Goal: Task Accomplishment & Management: Use online tool/utility

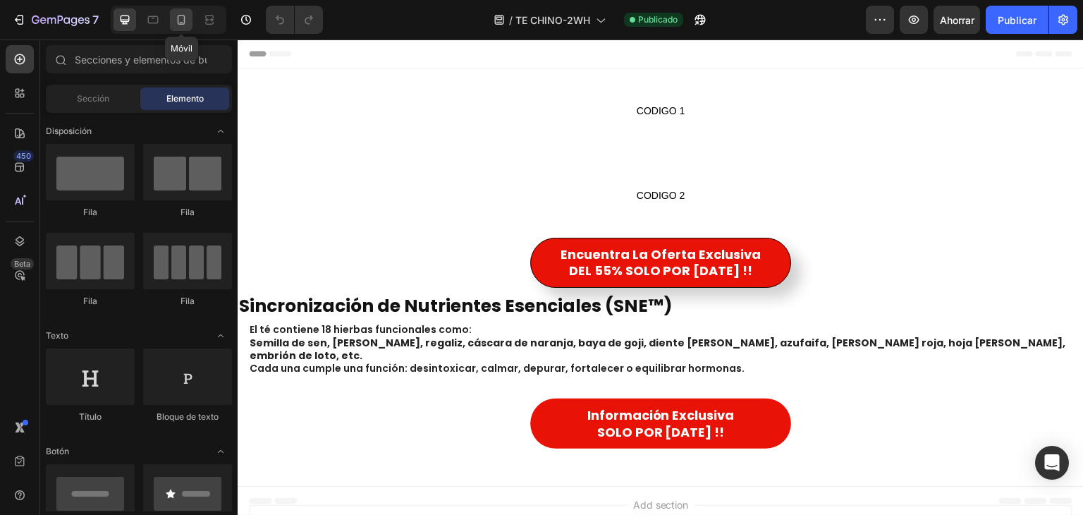
click at [186, 24] on icon at bounding box center [181, 20] width 14 height 14
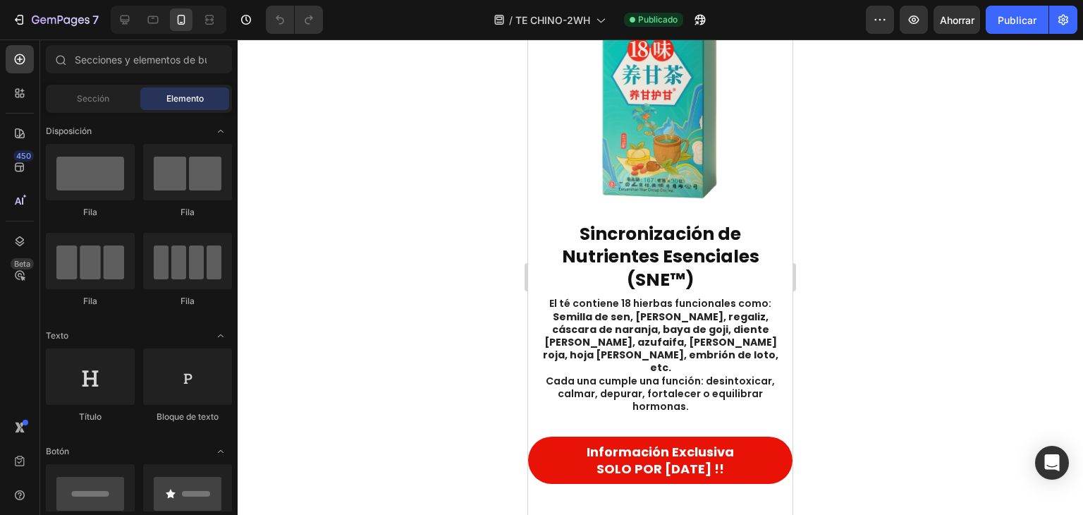
scroll to position [273, 0]
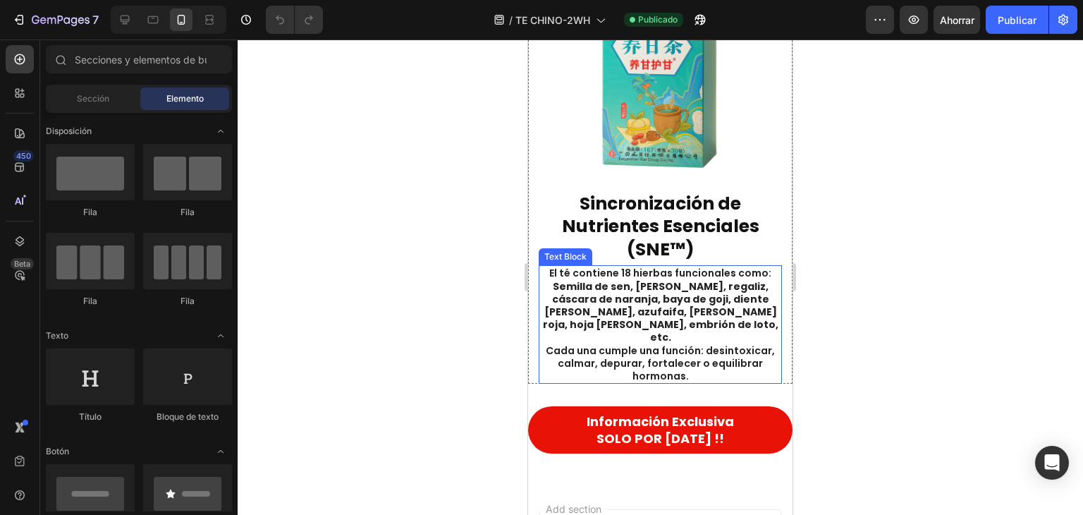
click at [661, 320] on p "El té contiene 18 hierbas funcionales como: Semilla de sen, [PERSON_NAME], rega…" at bounding box center [660, 325] width 241 height 116
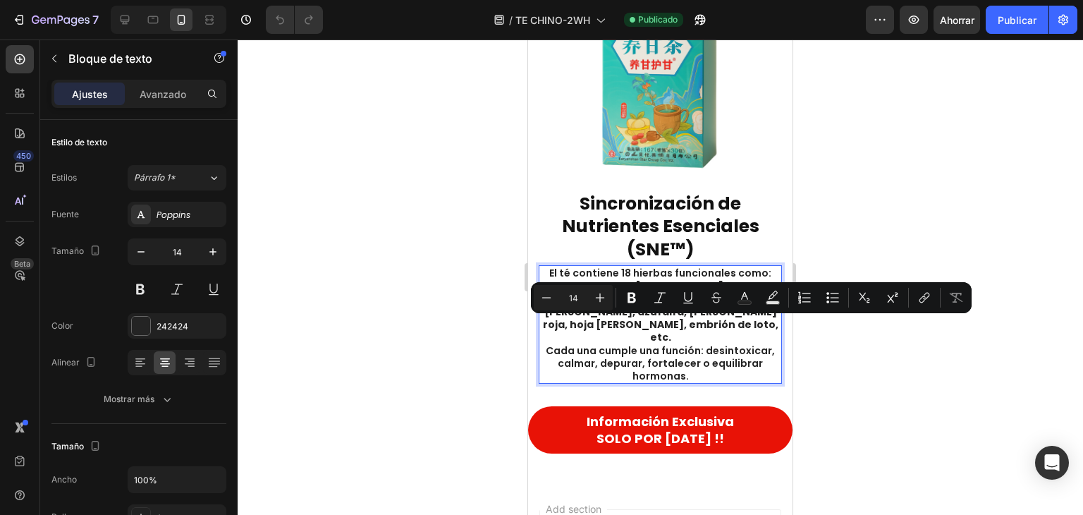
click at [634, 267] on p "El té contiene 18 hierbas funcionales como: Semilla de sen, [PERSON_NAME], rega…" at bounding box center [660, 325] width 241 height 116
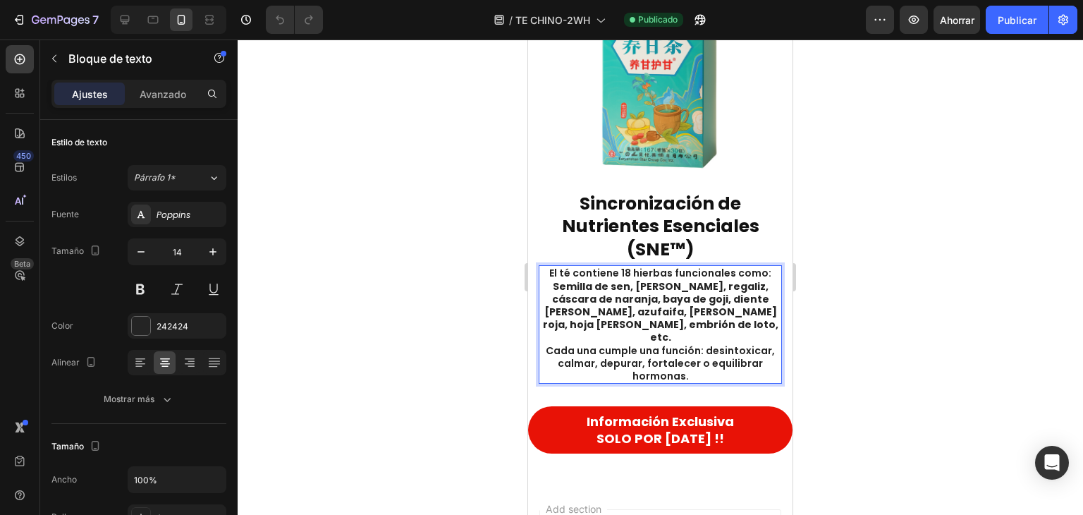
click at [729, 267] on p "El té contiene 18 hierbas funcionales como: Semilla de sen, [PERSON_NAME], rega…" at bounding box center [660, 325] width 241 height 116
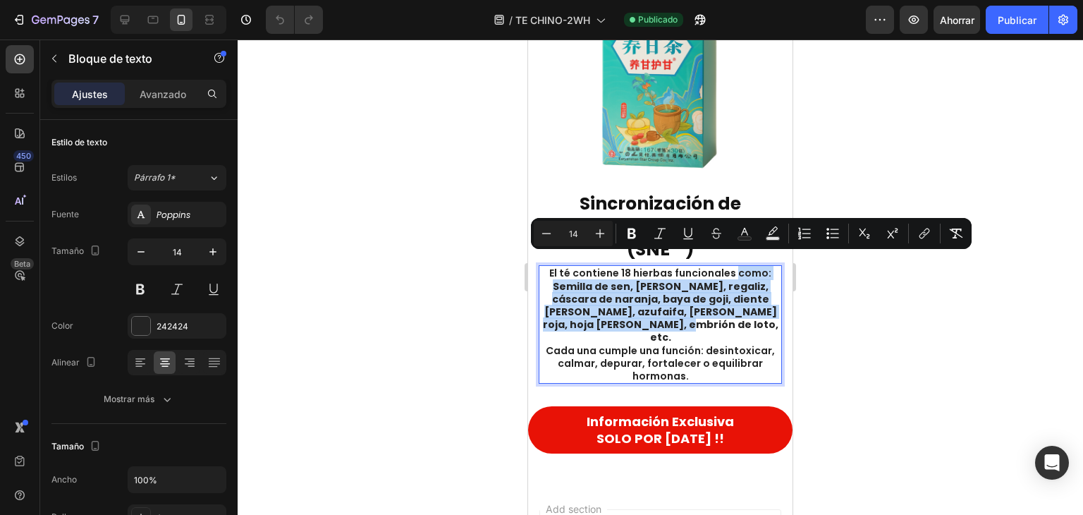
drag, startPoint x: 729, startPoint y: 263, endPoint x: 741, endPoint y: 314, distance: 52.3
click at [741, 314] on p "El té contiene 18 hierbas funcionales como: Semilla de sen, [PERSON_NAME], rega…" at bounding box center [660, 325] width 241 height 116
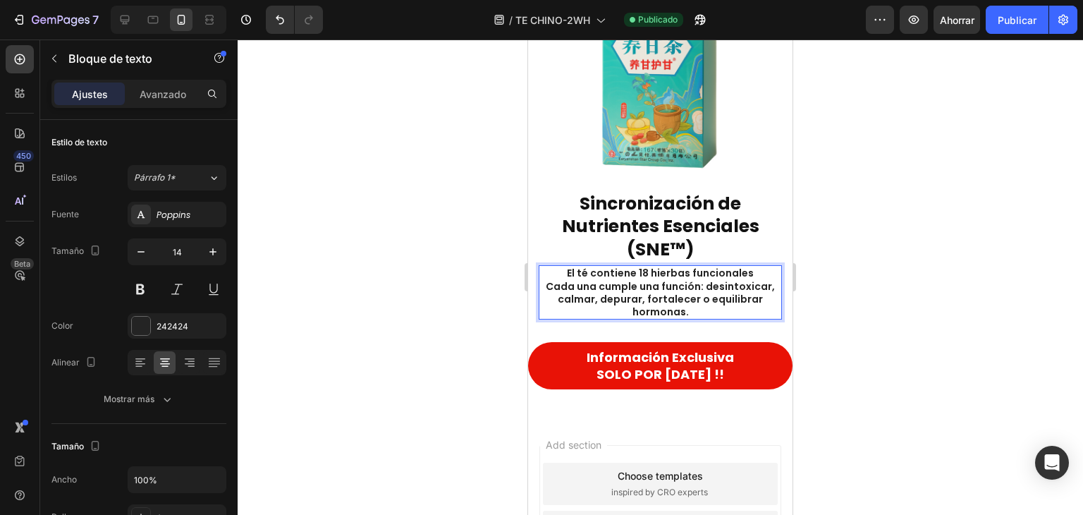
click at [640, 286] on p "El té contiene 18 hierbas funcionales Cada una cumple una función: desintoxicar…" at bounding box center [660, 292] width 241 height 51
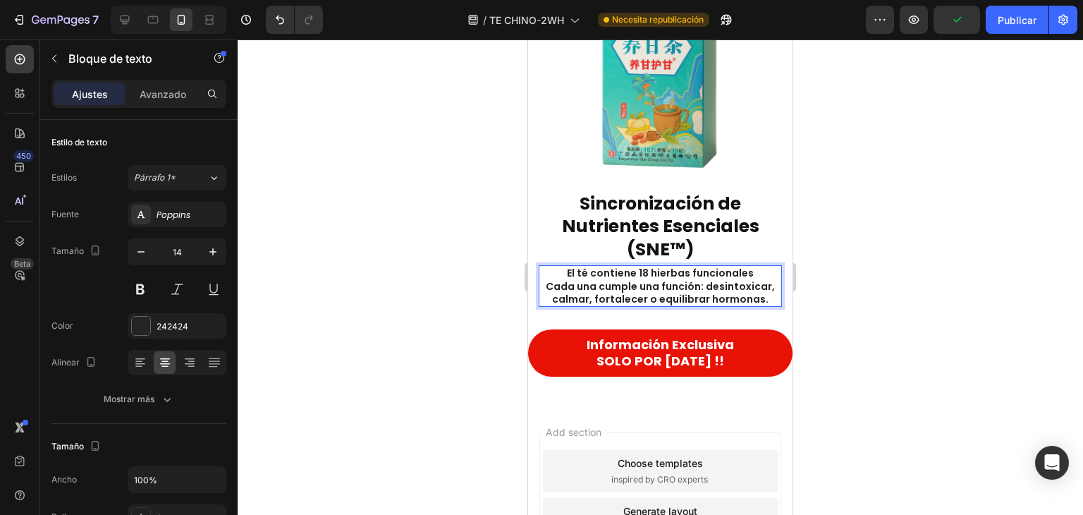
click at [755, 288] on p "El té contiene 18 hierbas funcionales Cada una cumple una función: desintoxicar…" at bounding box center [660, 286] width 241 height 39
drag, startPoint x: 917, startPoint y: 243, endPoint x: 921, endPoint y: 234, distance: 10.1
click at [917, 243] on div at bounding box center [661, 276] width 846 height 475
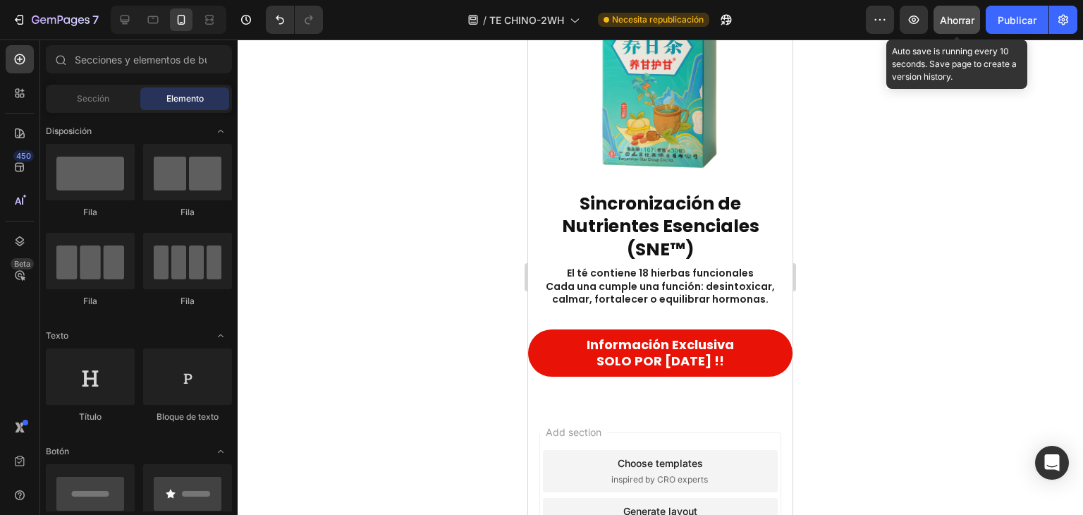
click at [953, 31] on button "Ahorrar" at bounding box center [957, 20] width 47 height 28
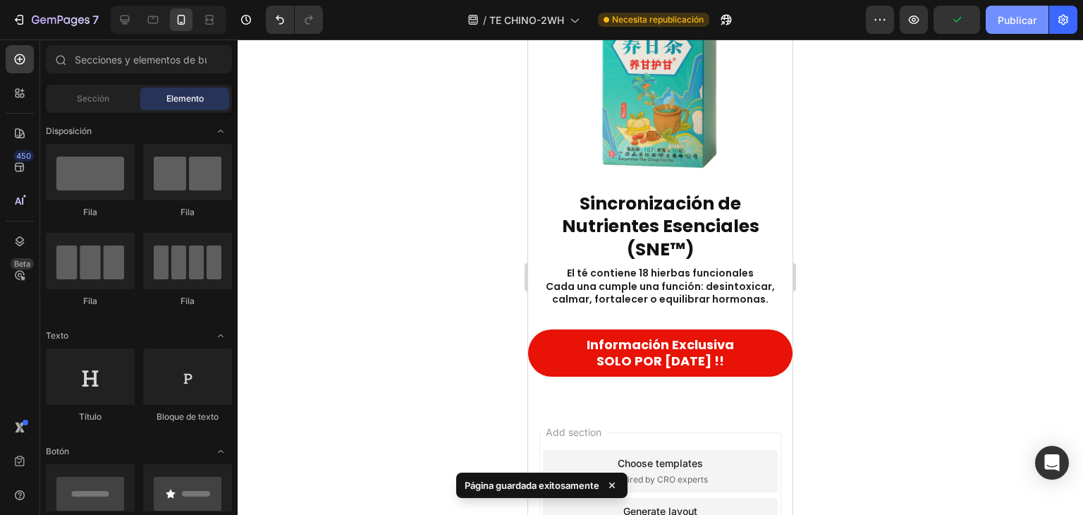
click at [1011, 15] on font "Publicar" at bounding box center [1017, 20] width 39 height 12
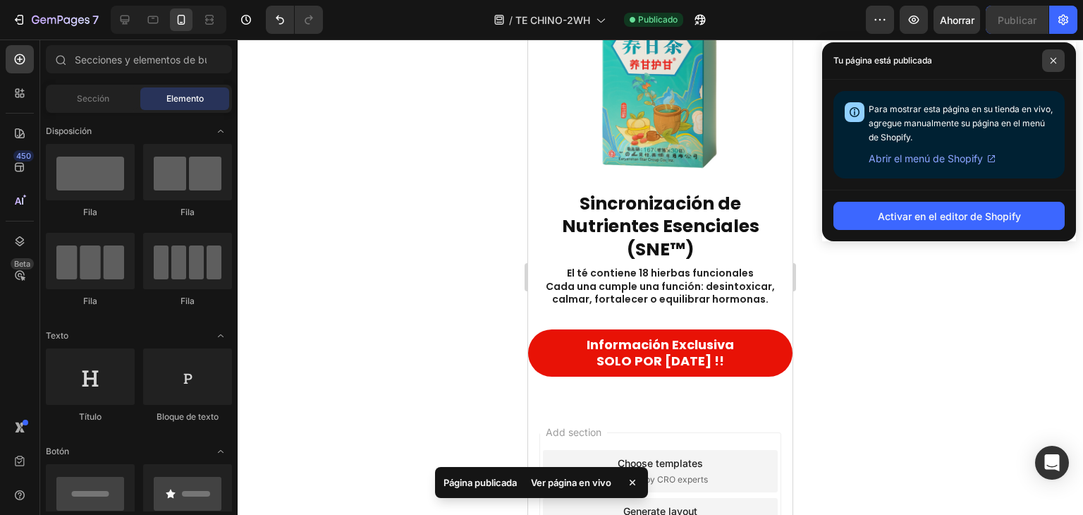
click at [1059, 63] on span at bounding box center [1053, 60] width 23 height 23
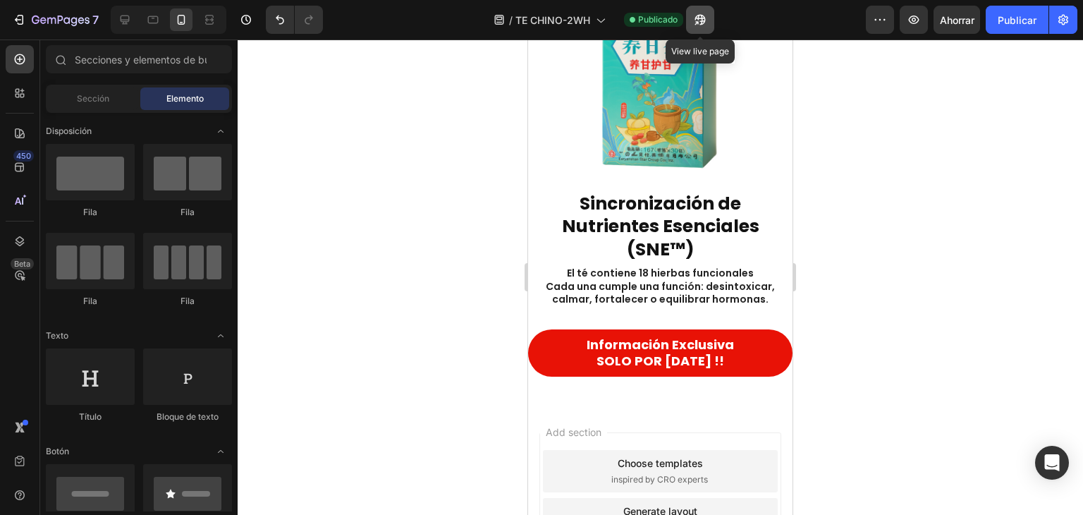
click at [709, 19] on button "button" at bounding box center [700, 20] width 28 height 28
